Goal: Task Accomplishment & Management: Complete application form

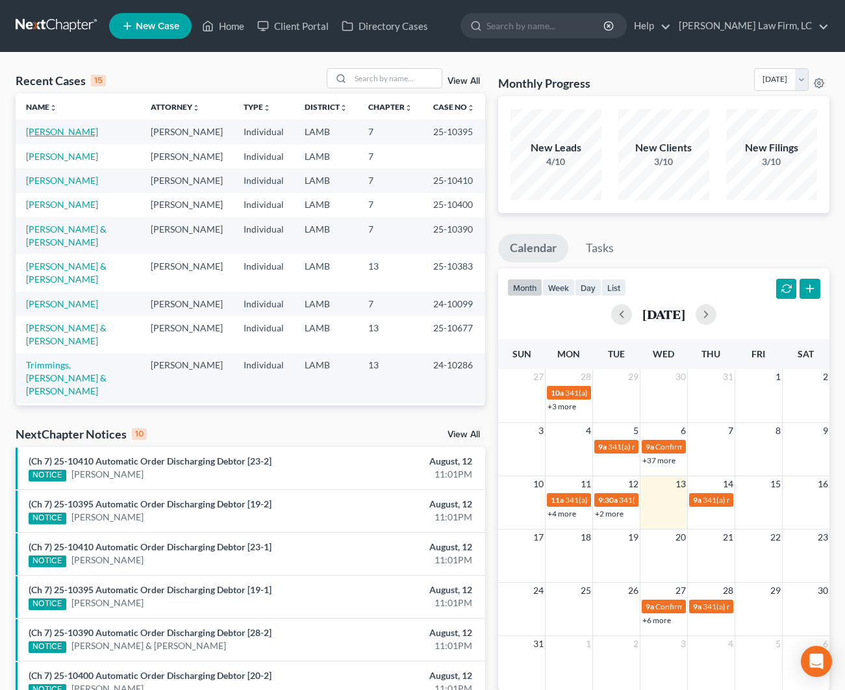
click at [82, 128] on link "[PERSON_NAME]" at bounding box center [62, 131] width 72 height 11
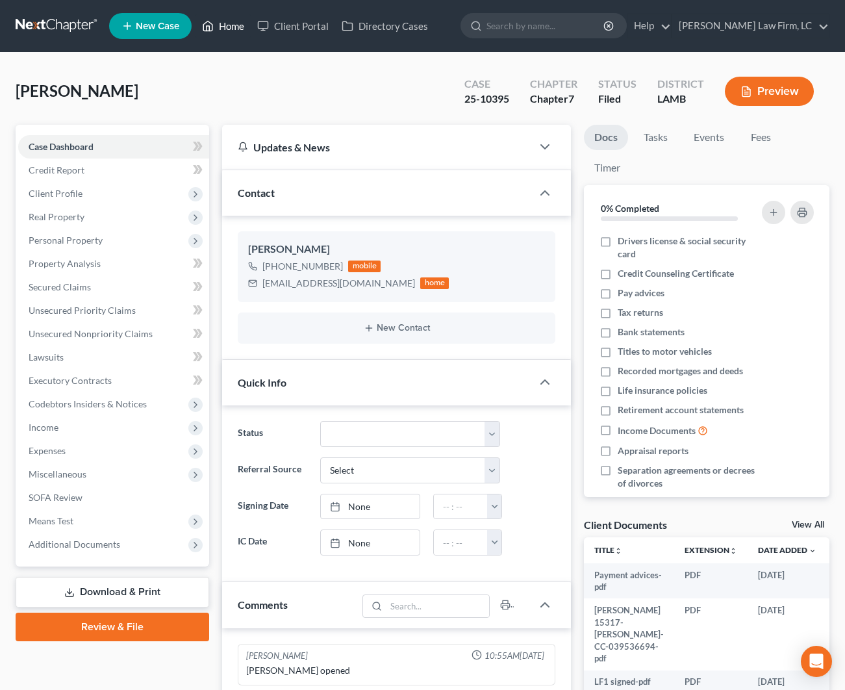
click at [229, 31] on link "Home" at bounding box center [222, 25] width 55 height 23
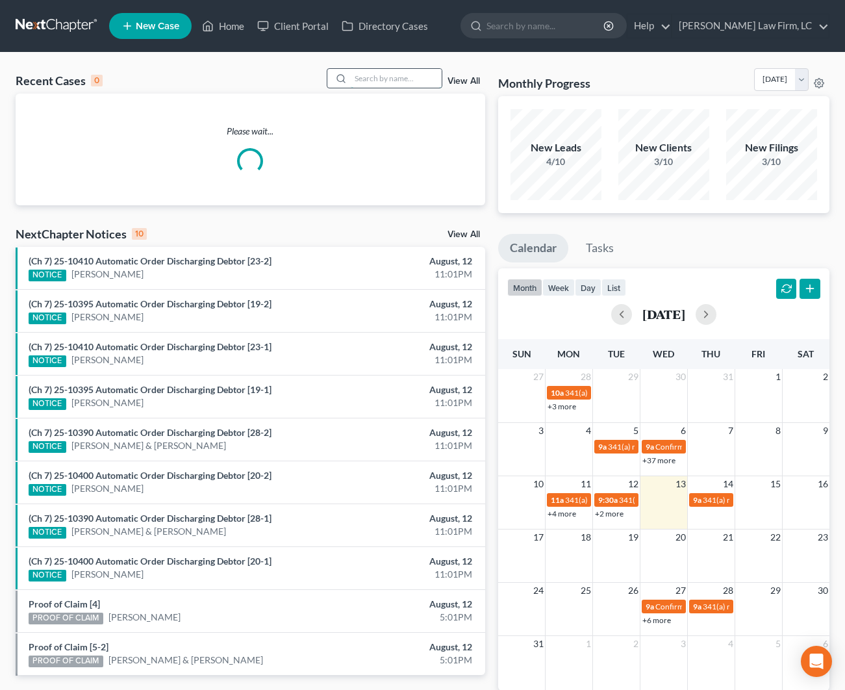
click at [356, 82] on input "search" at bounding box center [396, 78] width 91 height 19
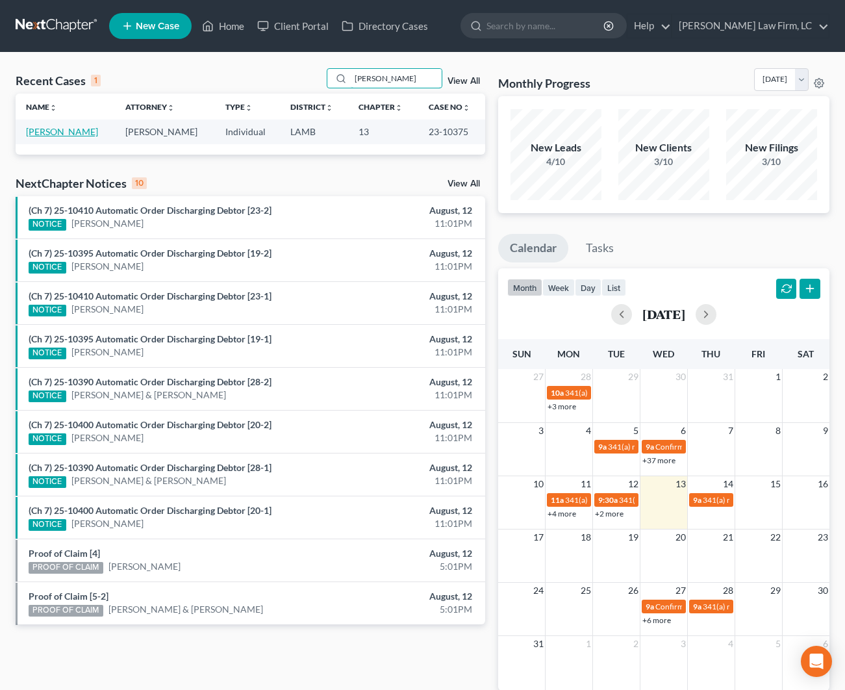
type input "[PERSON_NAME]"
click at [76, 131] on link "[PERSON_NAME]" at bounding box center [62, 131] width 72 height 11
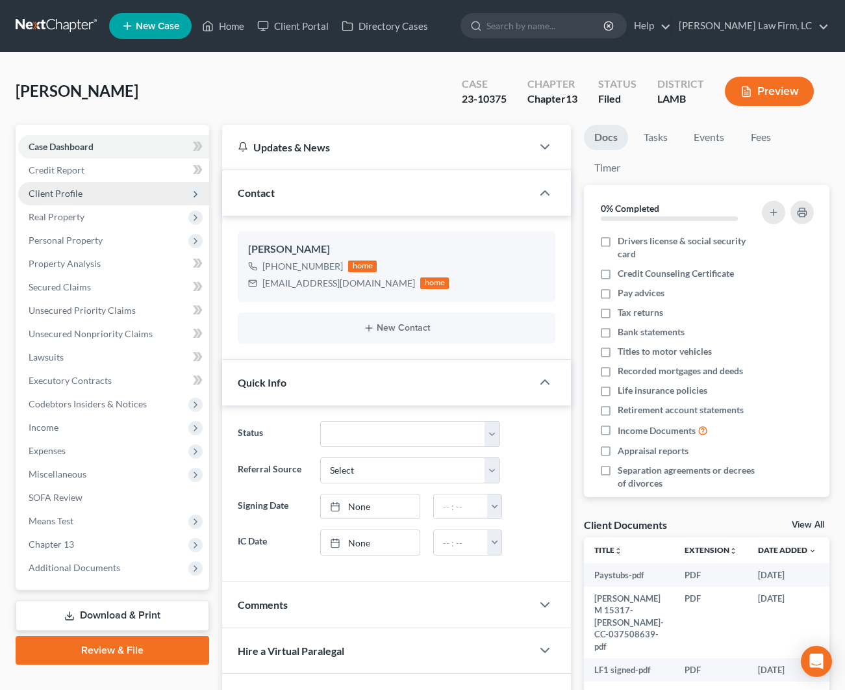
click at [59, 194] on span "Client Profile" at bounding box center [56, 193] width 54 height 11
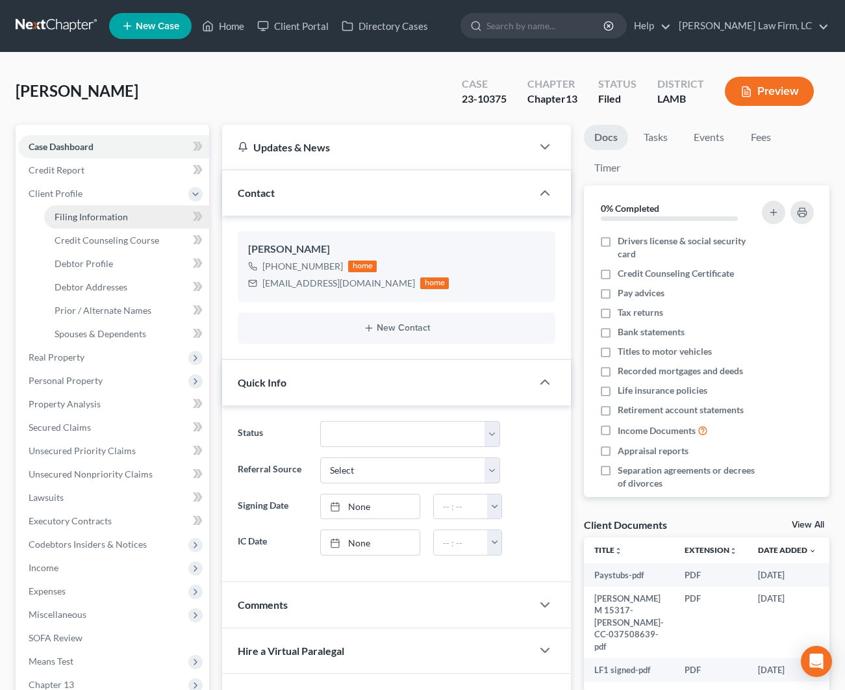
click at [72, 224] on link "Filing Information" at bounding box center [126, 216] width 165 height 23
select select "1"
select select "0"
select select "3"
select select "19"
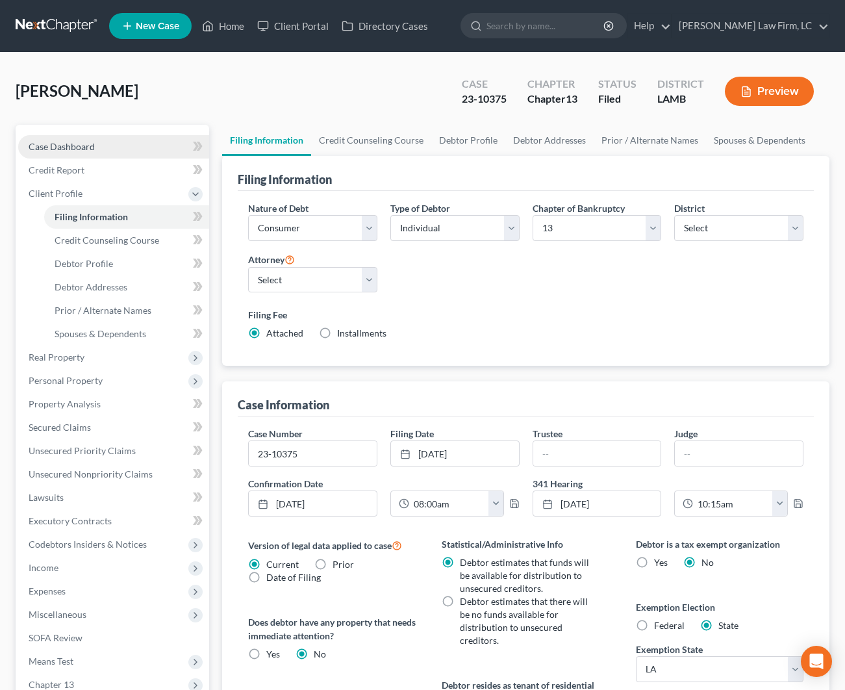
click at [112, 151] on link "Case Dashboard" at bounding box center [113, 146] width 191 height 23
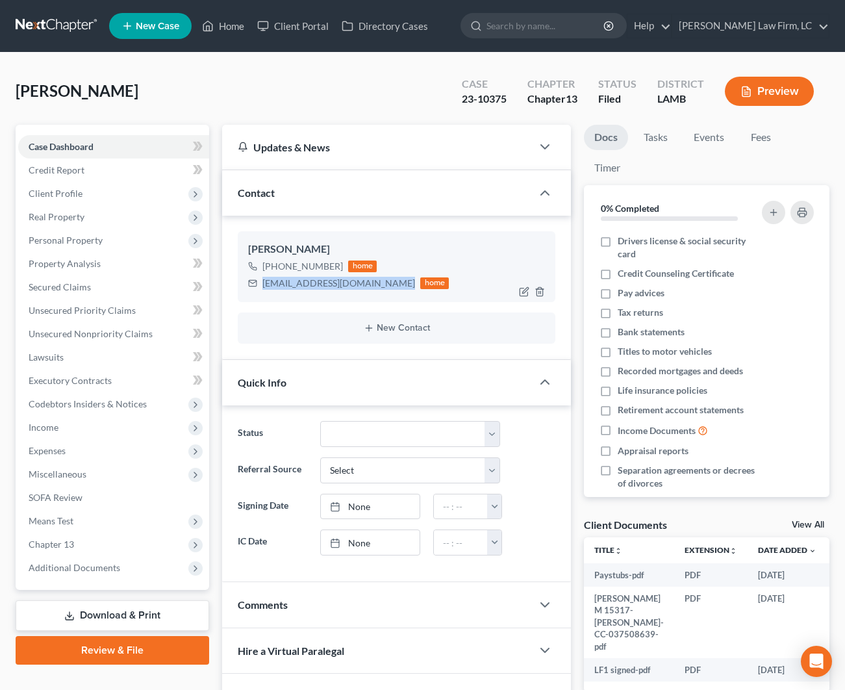
drag, startPoint x: 391, startPoint y: 284, endPoint x: 260, endPoint y: 285, distance: 130.5
click at [260, 285] on div "[EMAIL_ADDRESS][DOMAIN_NAME] home" at bounding box center [348, 283] width 201 height 17
copy div "[EMAIL_ADDRESS][DOMAIN_NAME]"
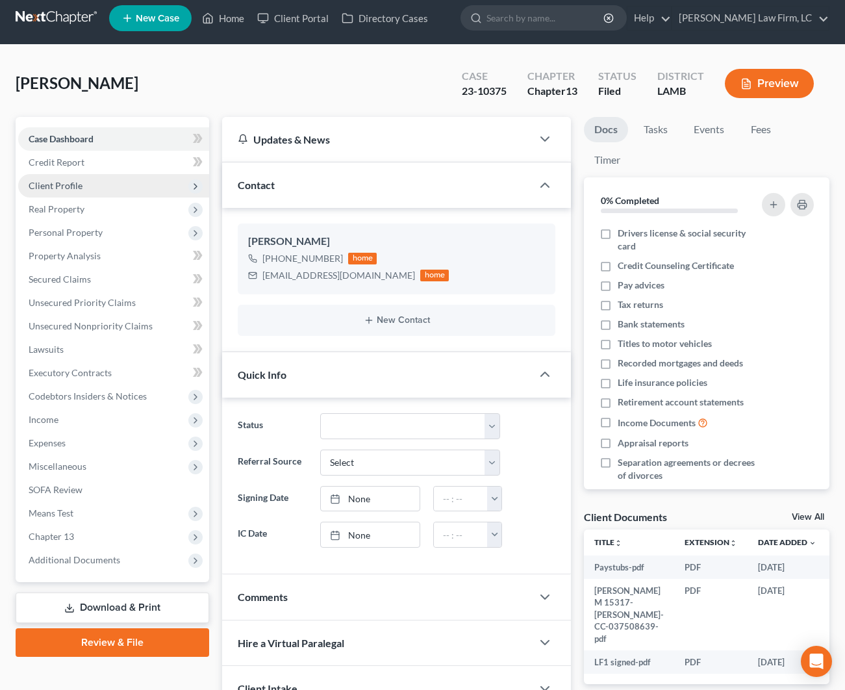
click at [74, 183] on span "Client Profile" at bounding box center [56, 185] width 54 height 11
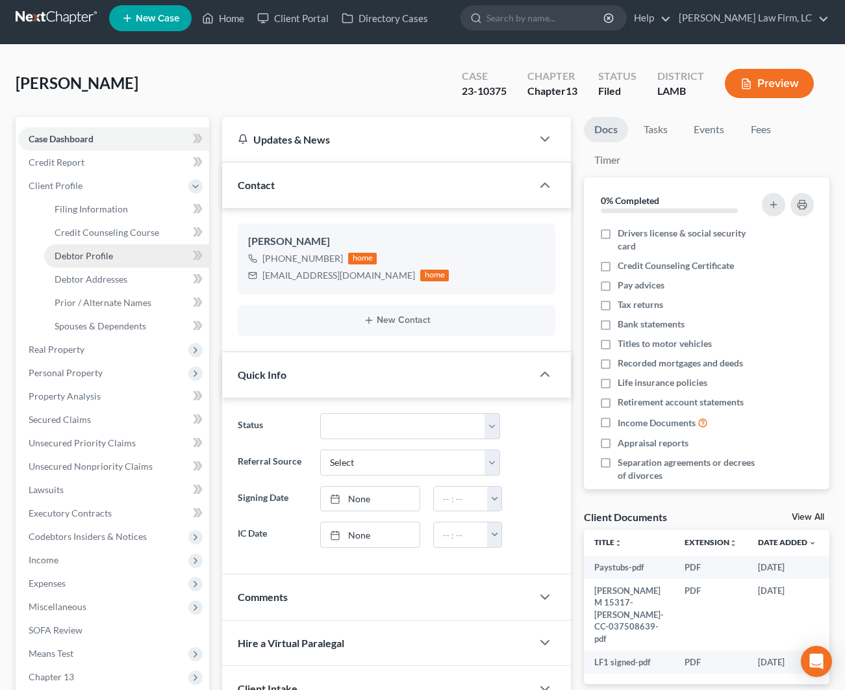
click at [101, 255] on span "Debtor Profile" at bounding box center [84, 255] width 58 height 11
select select "0"
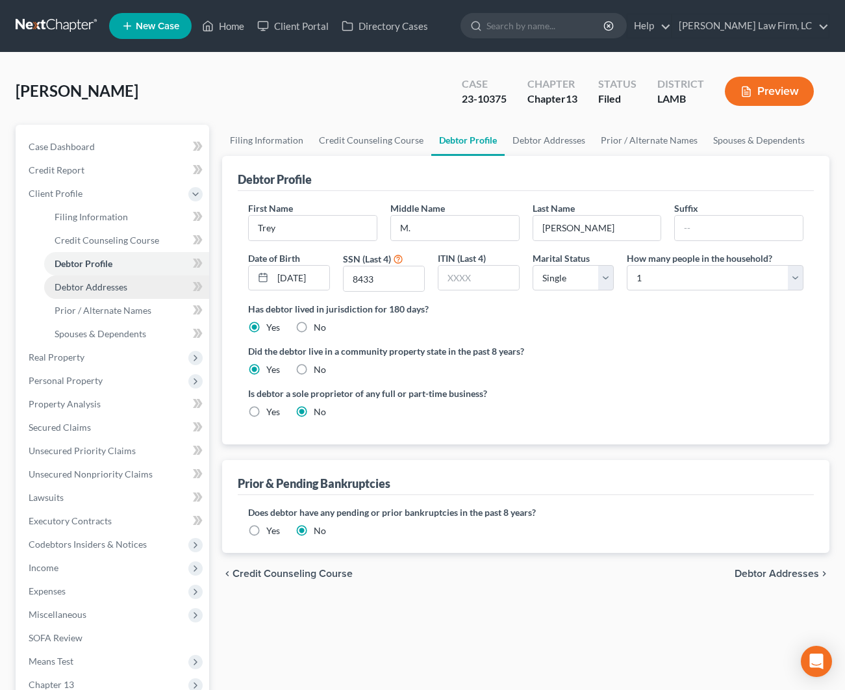
click at [117, 284] on span "Debtor Addresses" at bounding box center [91, 286] width 73 height 11
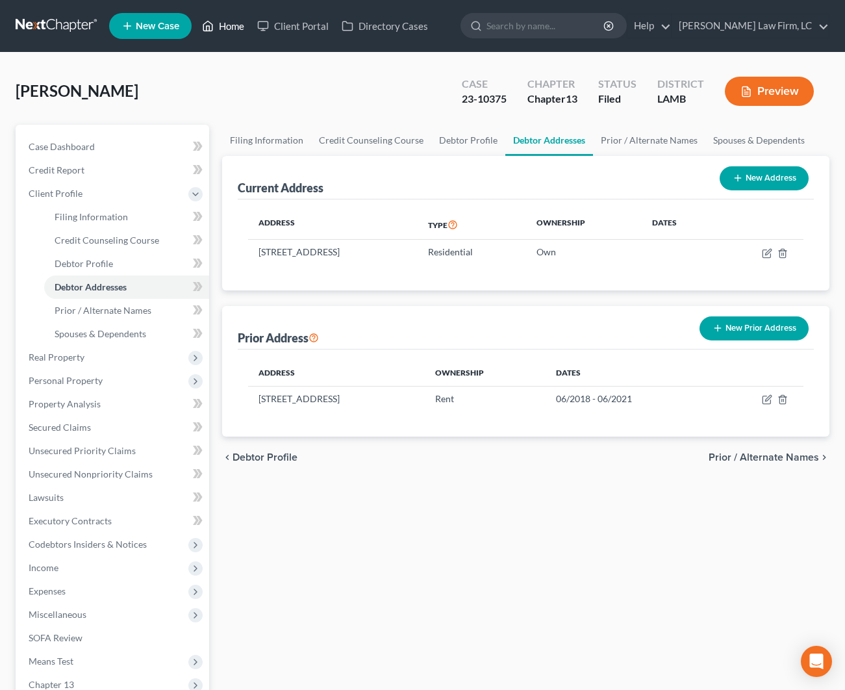
click at [226, 29] on link "Home" at bounding box center [222, 25] width 55 height 23
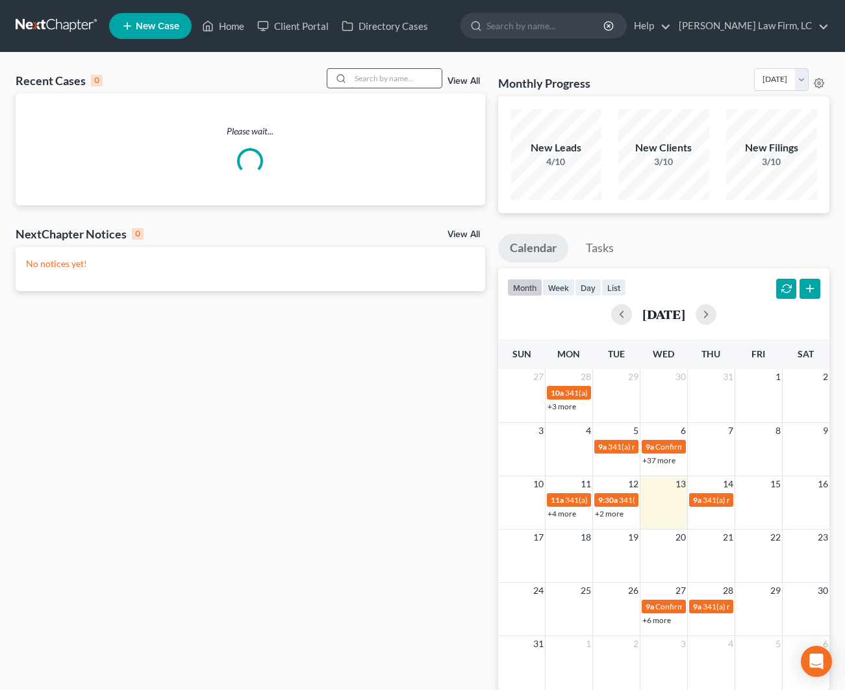
click at [377, 84] on input "search" at bounding box center [396, 78] width 91 height 19
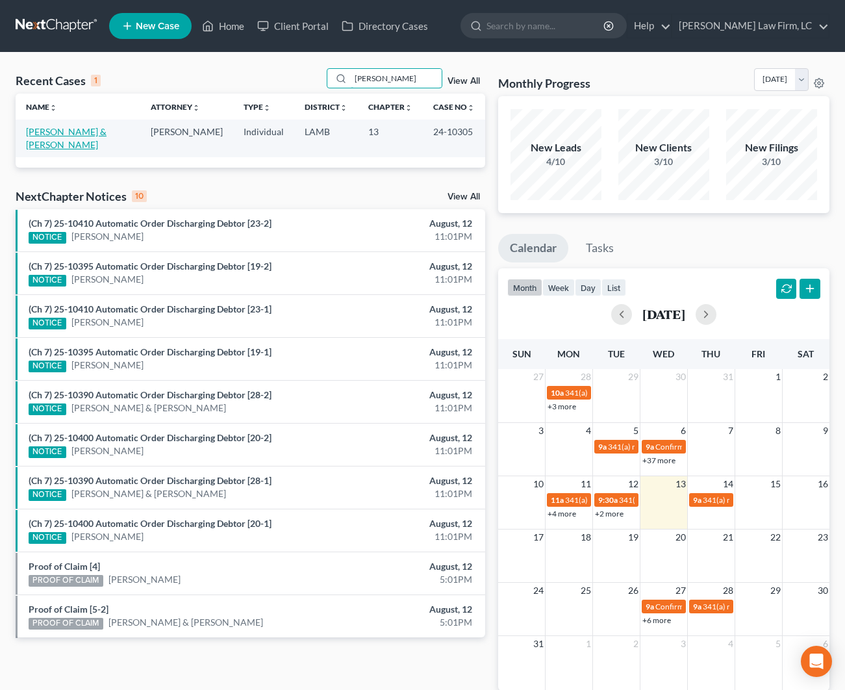
type input "[PERSON_NAME]"
click at [76, 130] on link "[PERSON_NAME] & [PERSON_NAME]" at bounding box center [66, 138] width 81 height 24
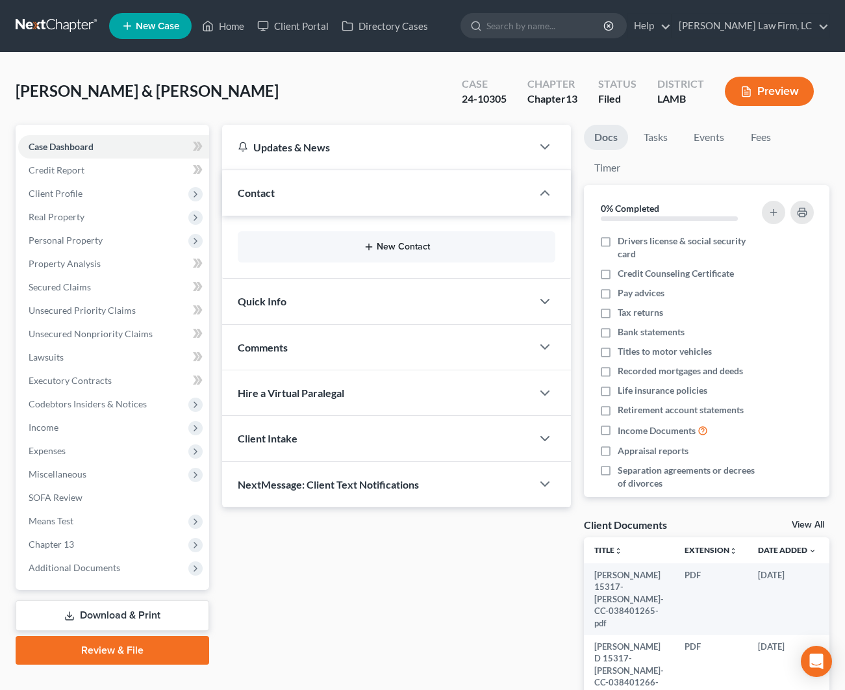
click at [426, 251] on button "New Contact" at bounding box center [396, 247] width 297 height 10
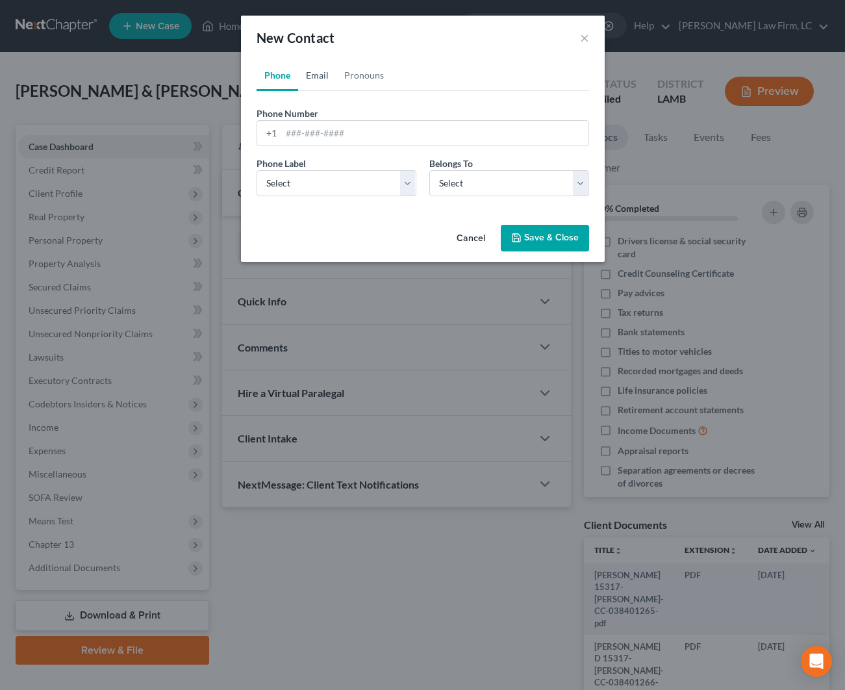
click at [312, 81] on link "Email" at bounding box center [317, 75] width 38 height 31
drag, startPoint x: 288, startPoint y: 84, endPoint x: 294, endPoint y: 101, distance: 17.9
click at [288, 85] on link "Phone" at bounding box center [277, 75] width 42 height 31
click at [301, 121] on div "+1" at bounding box center [422, 133] width 332 height 26
paste input "[PHONE_NUMBER]"
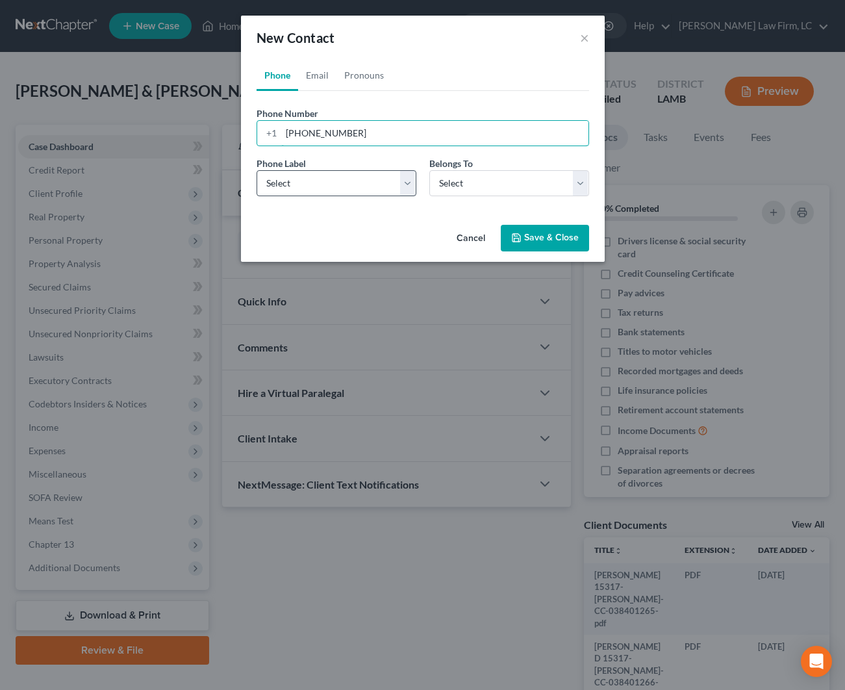
type input "[PHONE_NUMBER]"
select select "0"
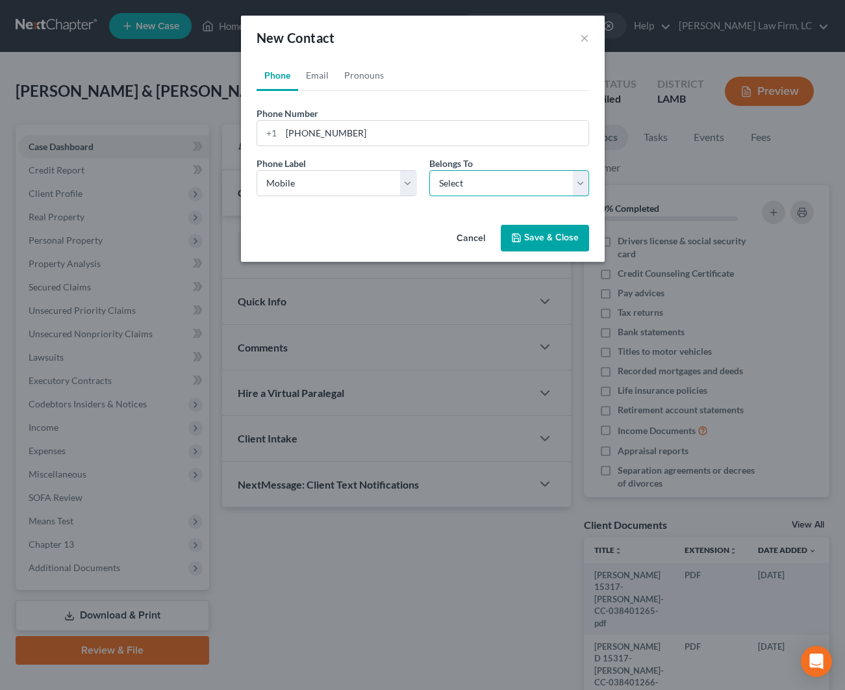
select select "0"
click at [312, 70] on link "Email" at bounding box center [317, 75] width 38 height 31
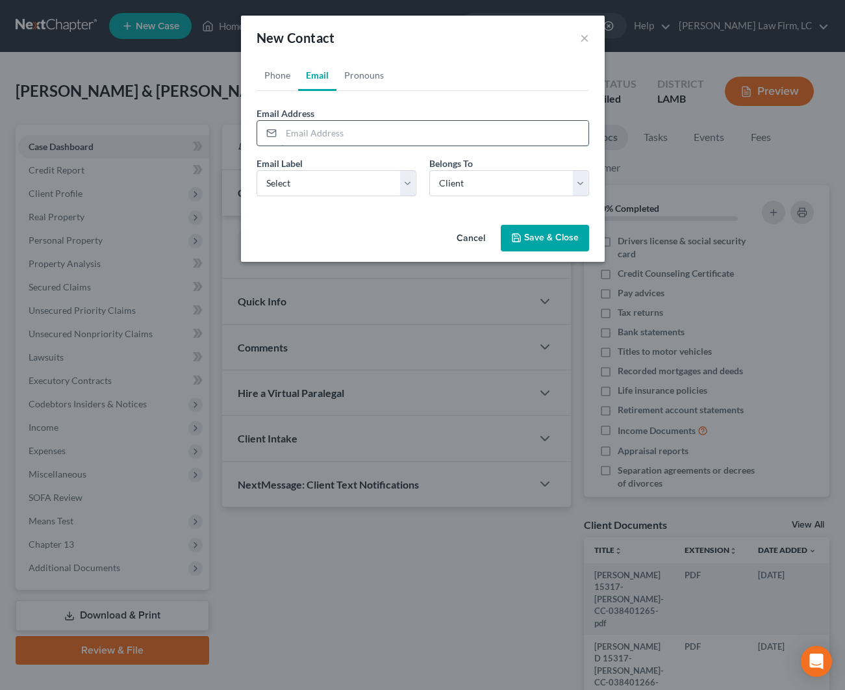
click at [371, 134] on input "email" at bounding box center [434, 133] width 307 height 25
paste input "[EMAIL_ADDRESS][DOMAIN_NAME]"
type input "[EMAIL_ADDRESS][DOMAIN_NAME]"
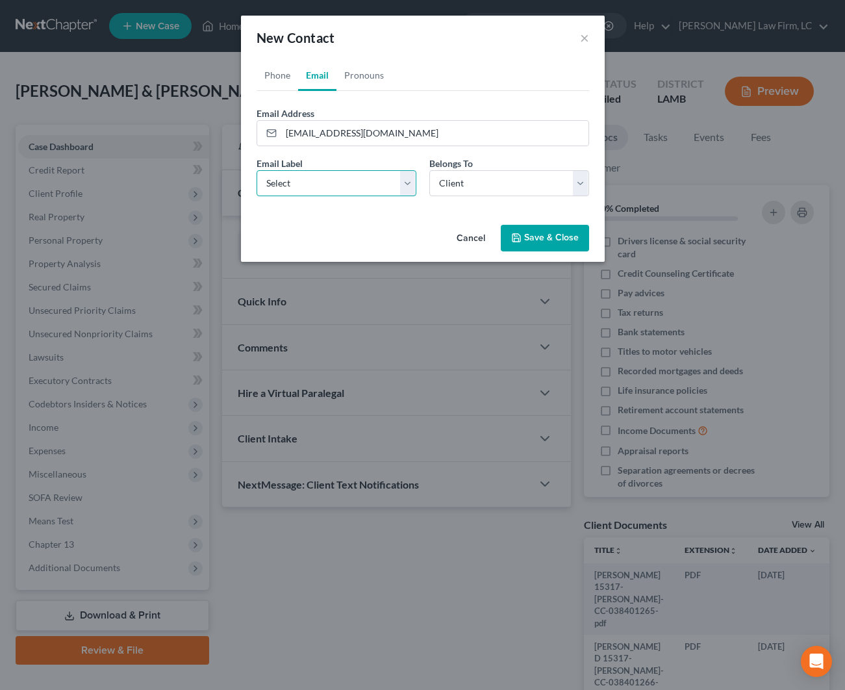
select select "0"
drag, startPoint x: 383, startPoint y: 181, endPoint x: 470, endPoint y: 181, distance: 87.0
click at [470, 181] on div "Email Label Select Home Work Other Belongs To * Select Client Spouse Other" at bounding box center [422, 181] width 345 height 50
click at [527, 234] on button "Save & Close" at bounding box center [545, 238] width 88 height 27
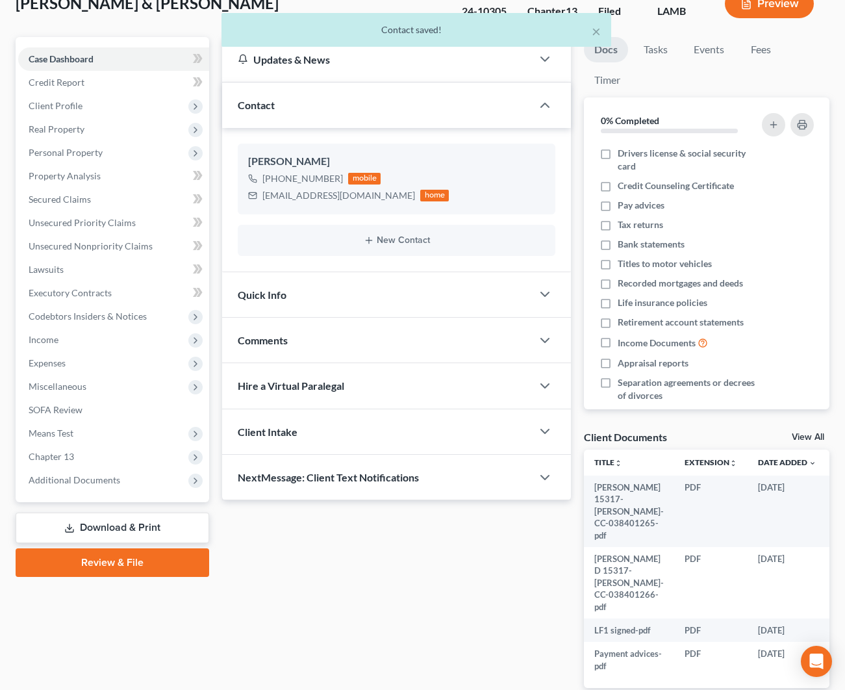
scroll to position [137, 0]
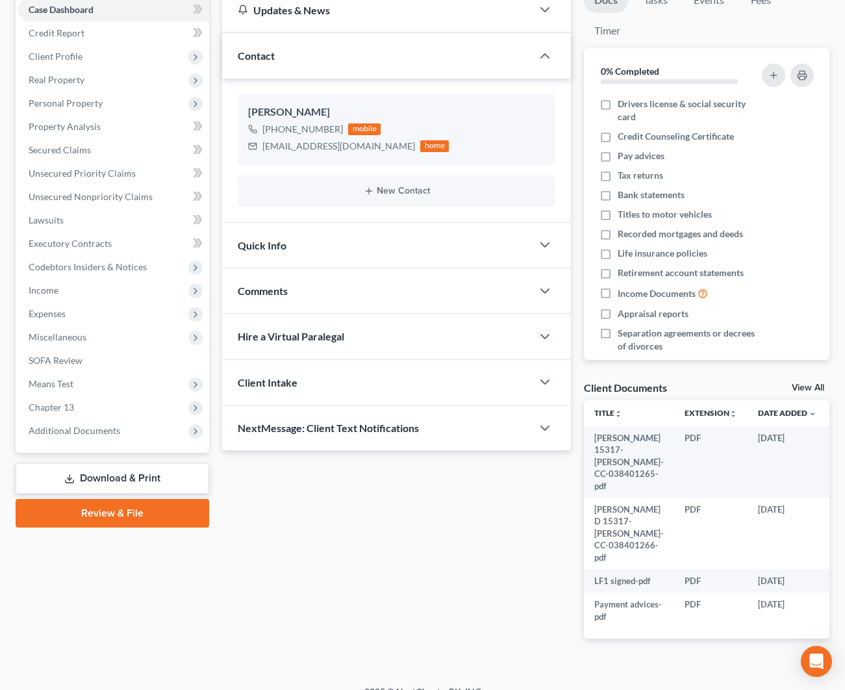
click at [335, 284] on div "Comments" at bounding box center [377, 290] width 310 height 45
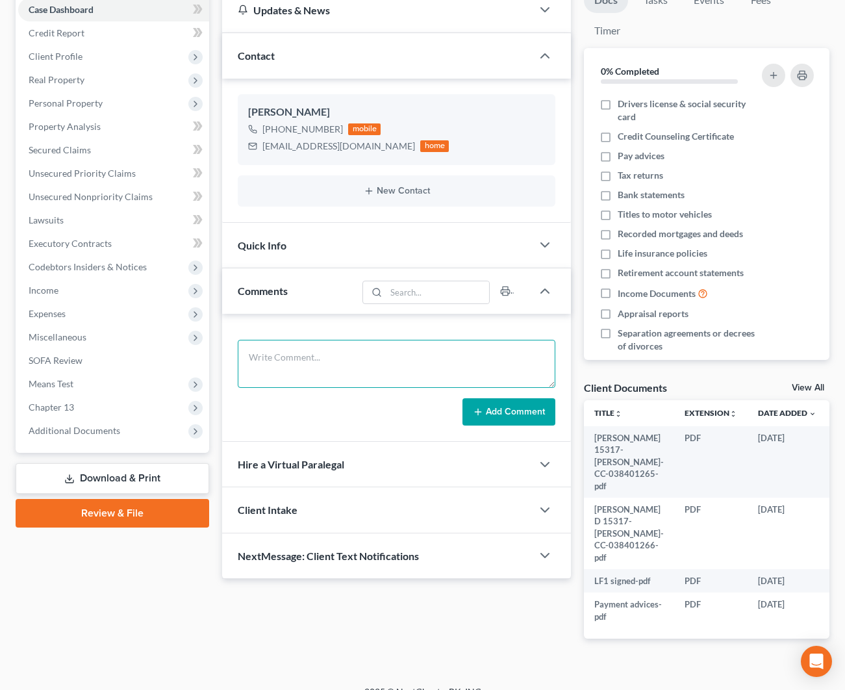
click at [359, 351] on textarea at bounding box center [397, 364] width 318 height 48
type textarea "OFN 2392"
click at [476, 416] on button "Add Comment" at bounding box center [508, 411] width 93 height 27
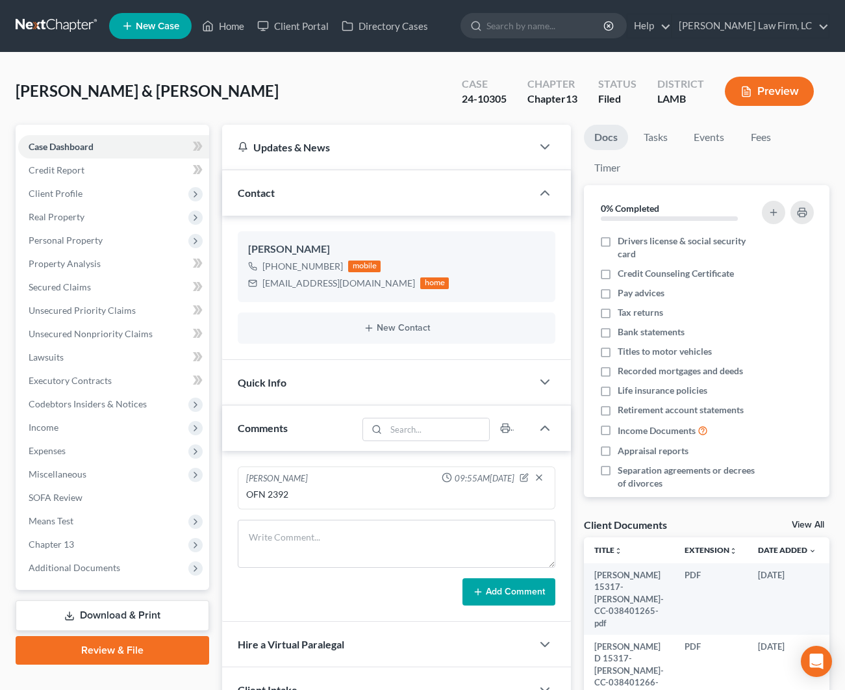
scroll to position [9, 0]
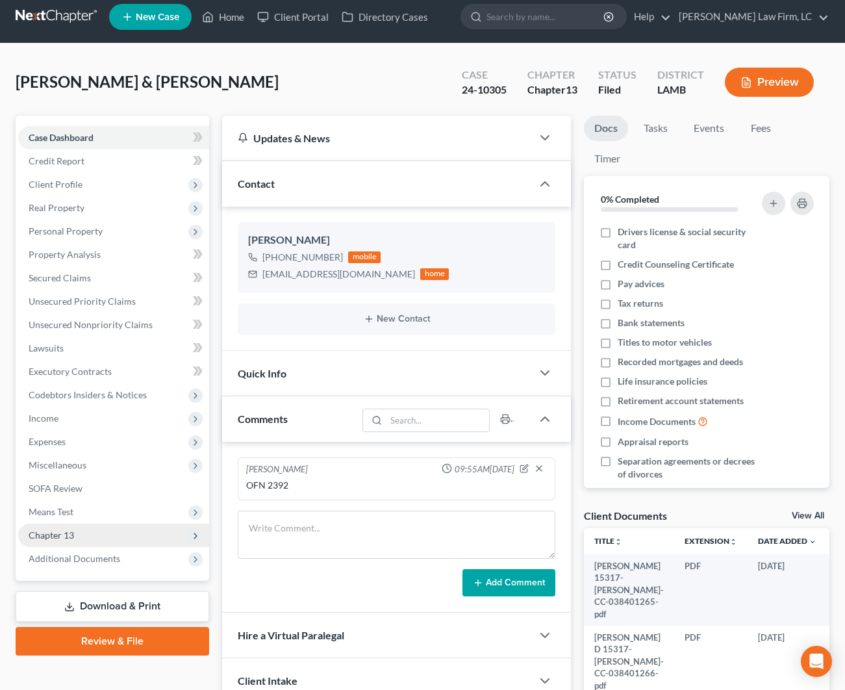
click at [94, 530] on span "Chapter 13" at bounding box center [113, 534] width 191 height 23
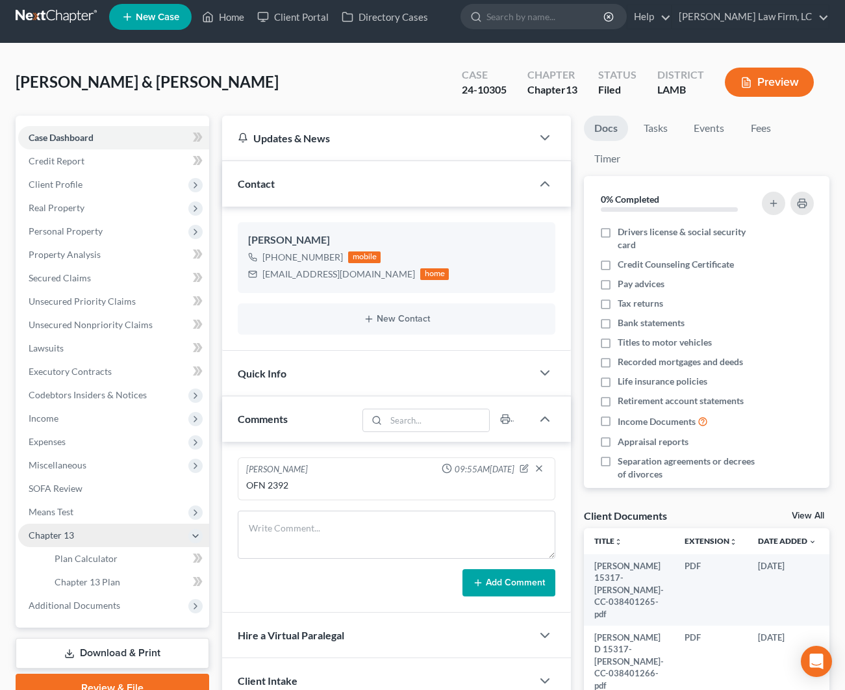
scroll to position [8, 0]
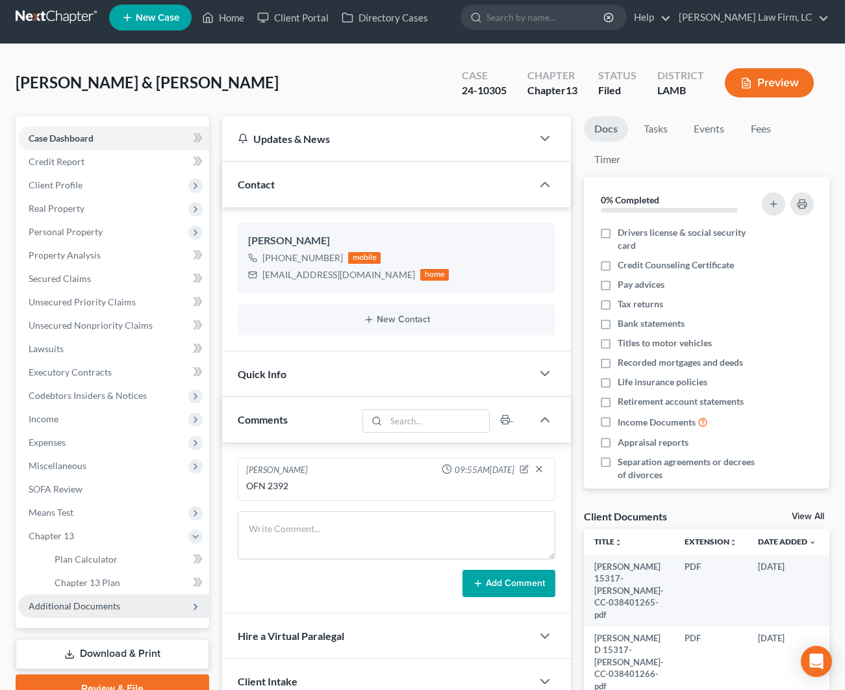
click at [100, 605] on span "Additional Documents" at bounding box center [75, 605] width 92 height 11
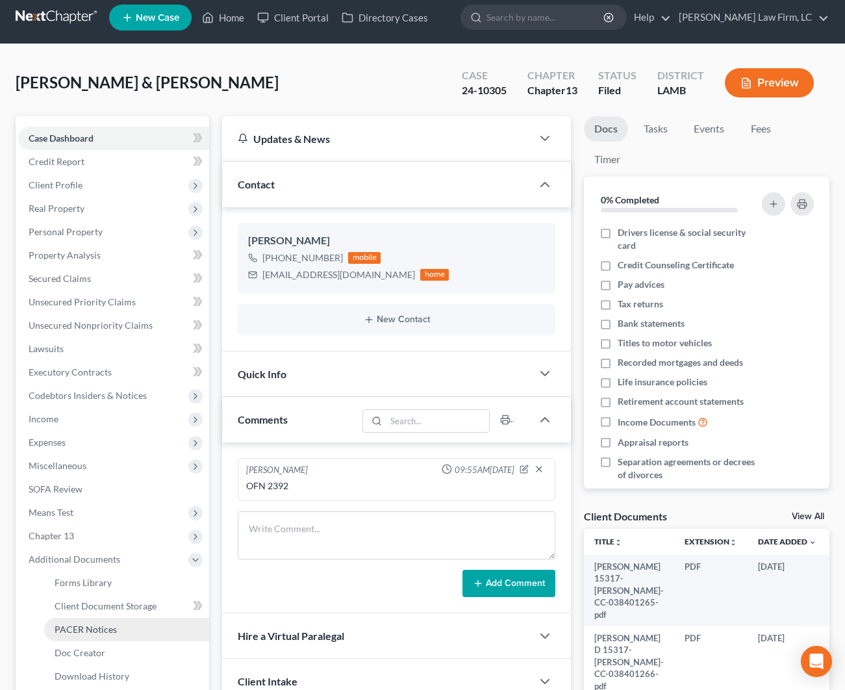
click at [97, 630] on span "PACER Notices" at bounding box center [86, 628] width 62 height 11
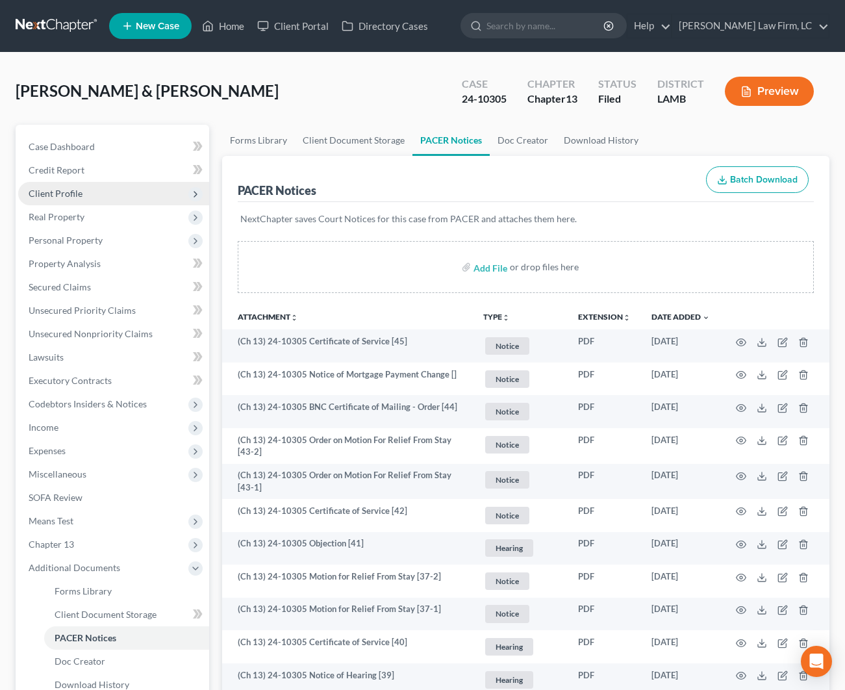
click at [94, 190] on span "Client Profile" at bounding box center [113, 193] width 191 height 23
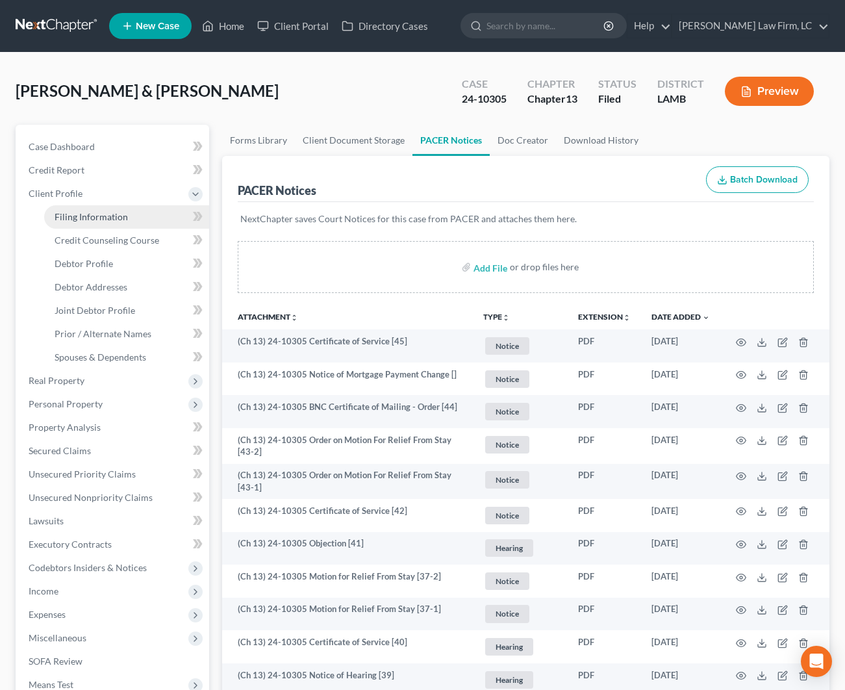
drag, startPoint x: 112, startPoint y: 216, endPoint x: 125, endPoint y: 218, distance: 13.1
click at [112, 216] on span "Filing Information" at bounding box center [91, 216] width 73 height 11
select select "1"
select select "3"
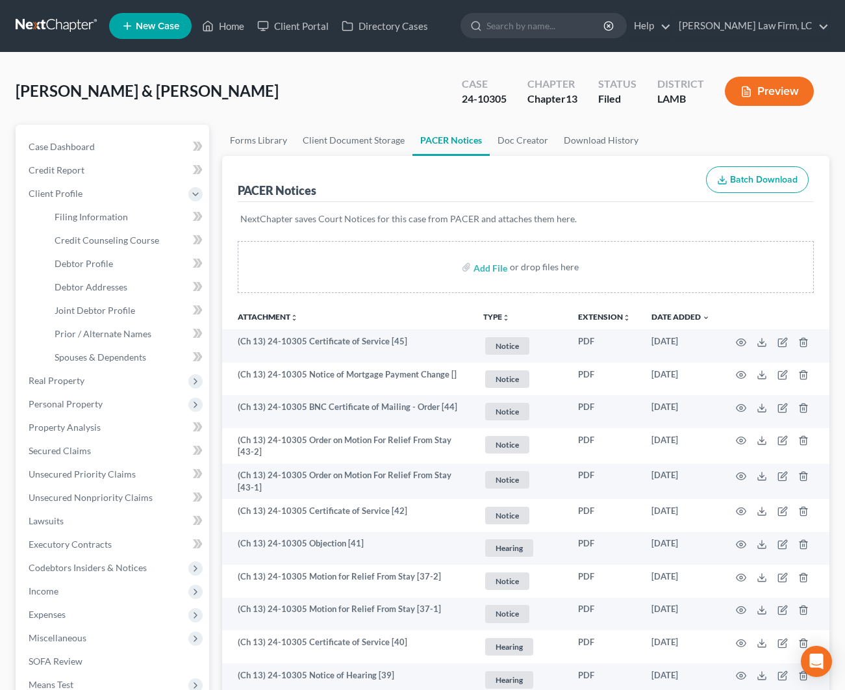
select select "35"
select select "0"
select select "19"
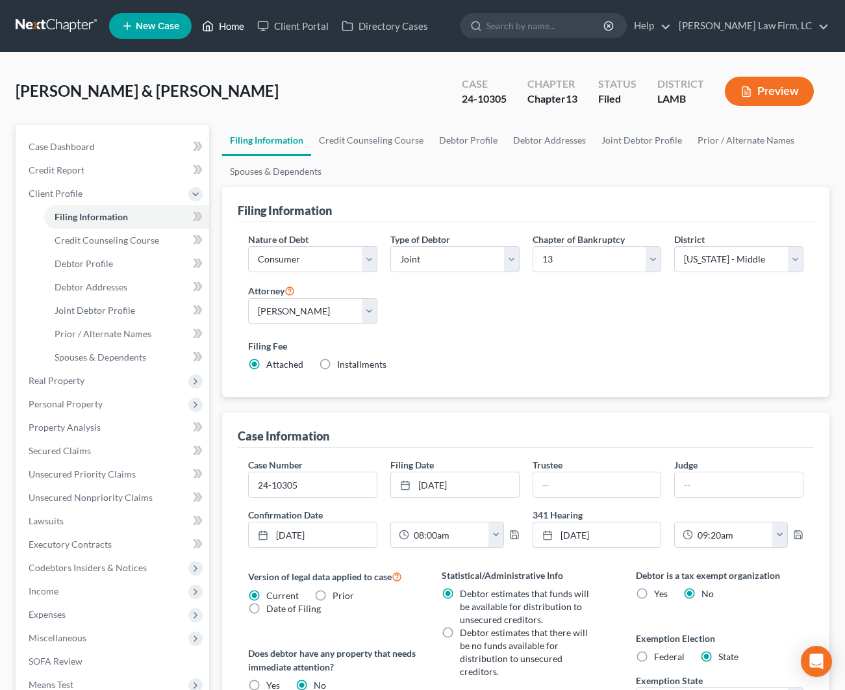
click at [237, 25] on link "Home" at bounding box center [222, 25] width 55 height 23
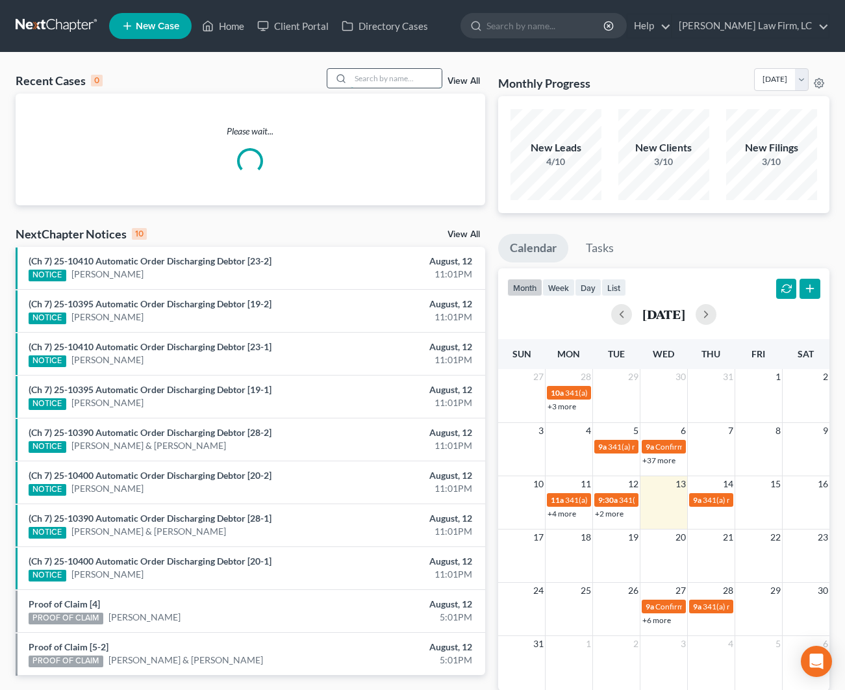
click at [404, 81] on input "search" at bounding box center [396, 78] width 91 height 19
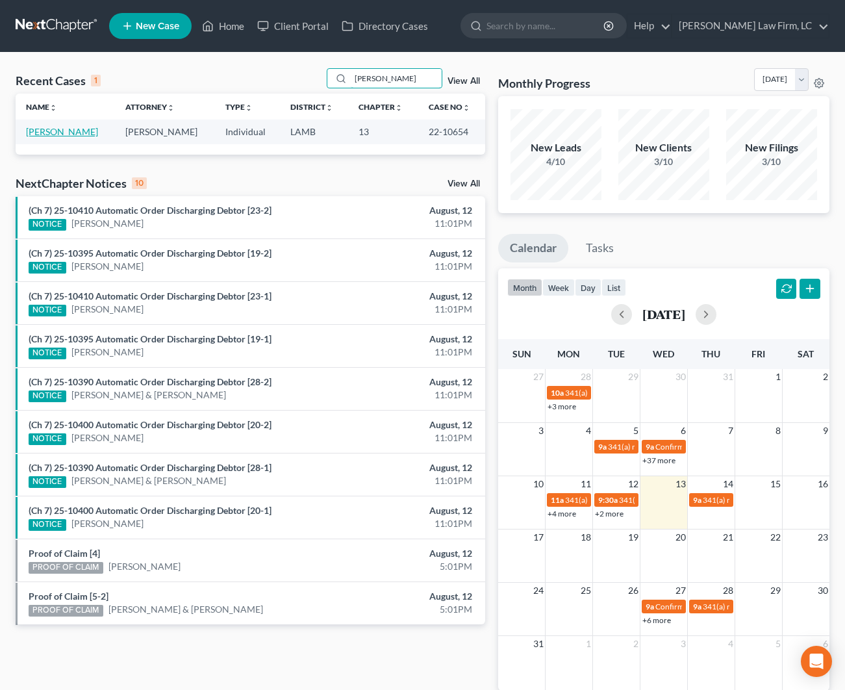
type input "[PERSON_NAME]"
click at [37, 127] on link "[PERSON_NAME]" at bounding box center [62, 131] width 72 height 11
select select "2"
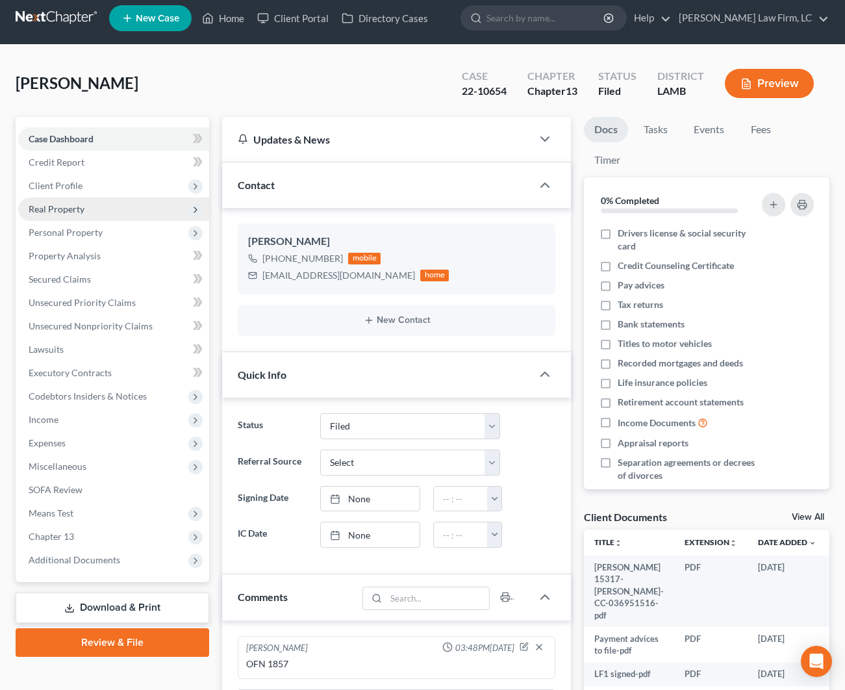
click at [106, 209] on span "Real Property" at bounding box center [113, 208] width 191 height 23
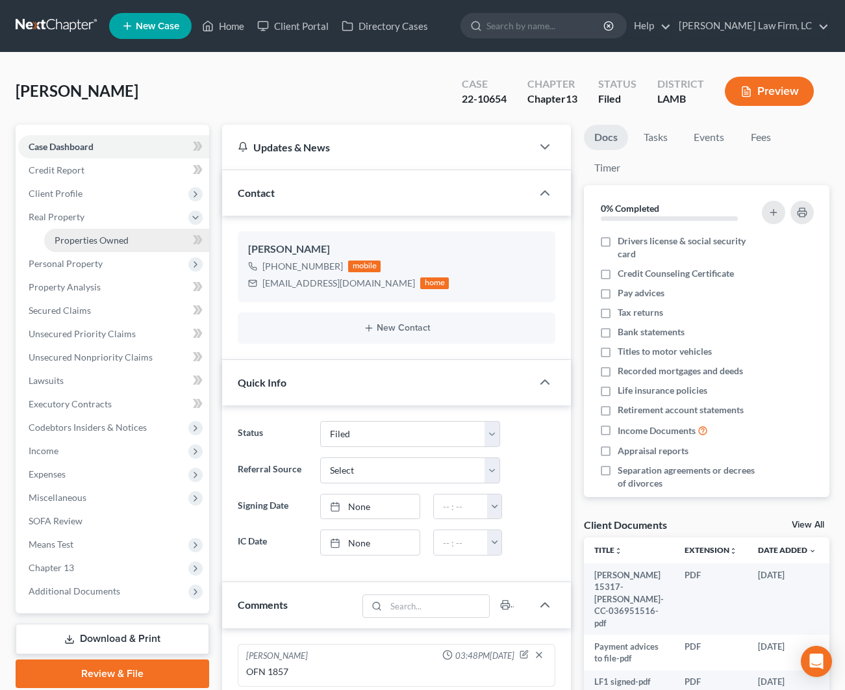
click at [105, 242] on span "Properties Owned" at bounding box center [92, 239] width 74 height 11
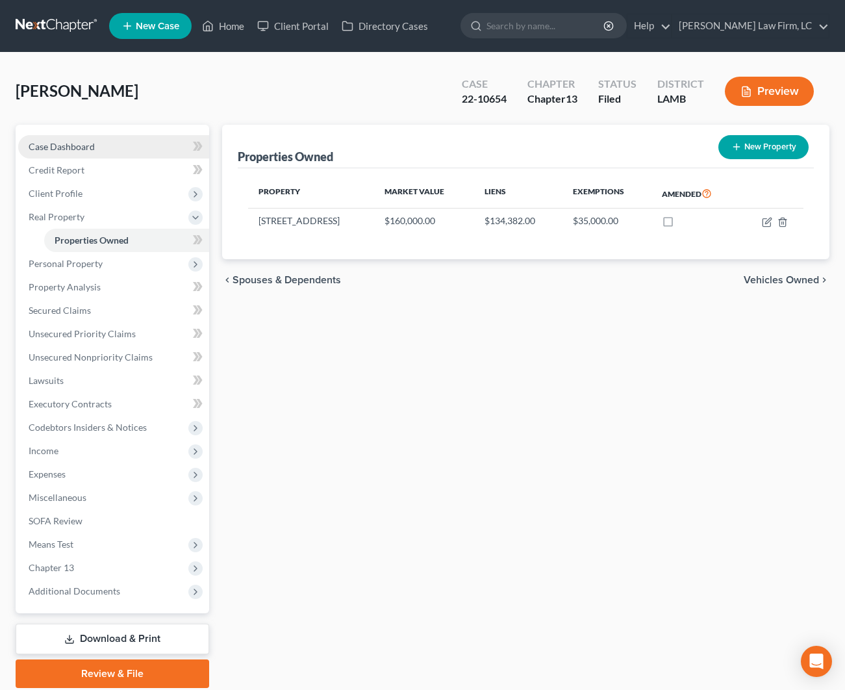
click at [97, 147] on link "Case Dashboard" at bounding box center [113, 146] width 191 height 23
